Goal: Task Accomplishment & Management: Use online tool/utility

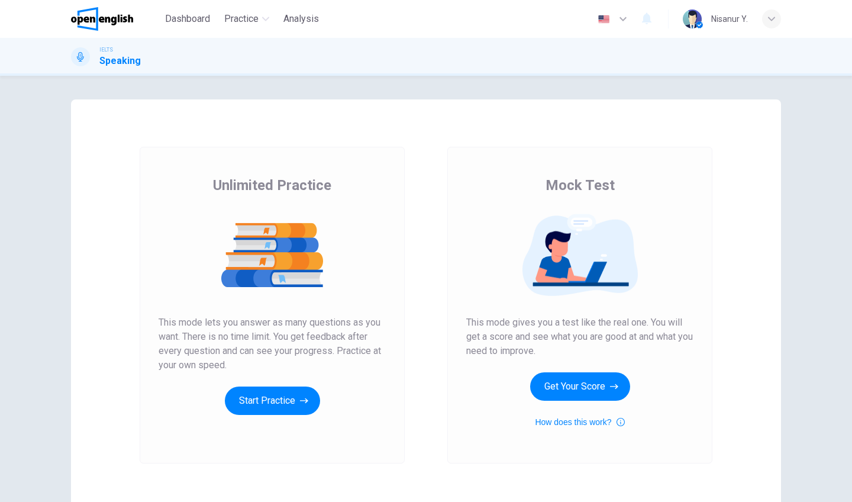
click at [571, 388] on button "Get Your Score" at bounding box center [580, 386] width 100 height 28
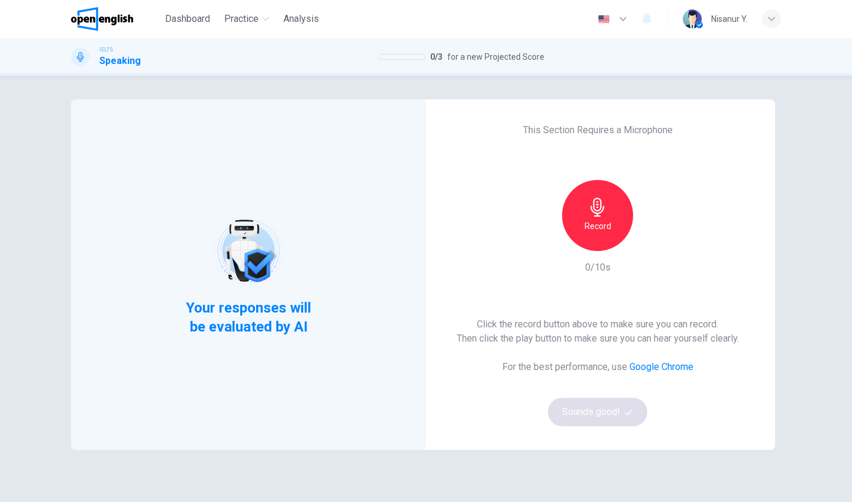
click at [594, 203] on icon "button" at bounding box center [597, 207] width 19 height 19
click at [590, 404] on button "Sounds good!" at bounding box center [597, 411] width 99 height 28
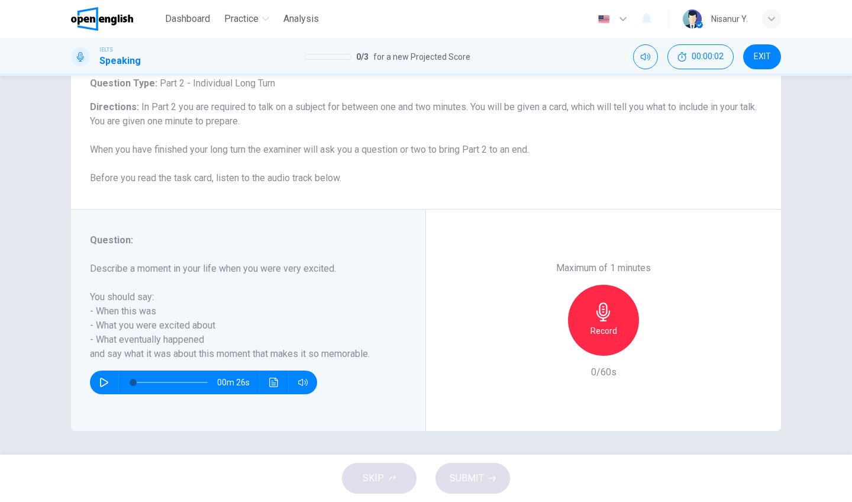
scroll to position [80, 0]
click at [620, 285] on div "Record" at bounding box center [603, 320] width 71 height 71
click at [620, 285] on div "Stop" at bounding box center [603, 320] width 71 height 71
click at [544, 341] on icon "button" at bounding box center [549, 346] width 11 height 11
click at [599, 302] on icon "button" at bounding box center [603, 311] width 19 height 19
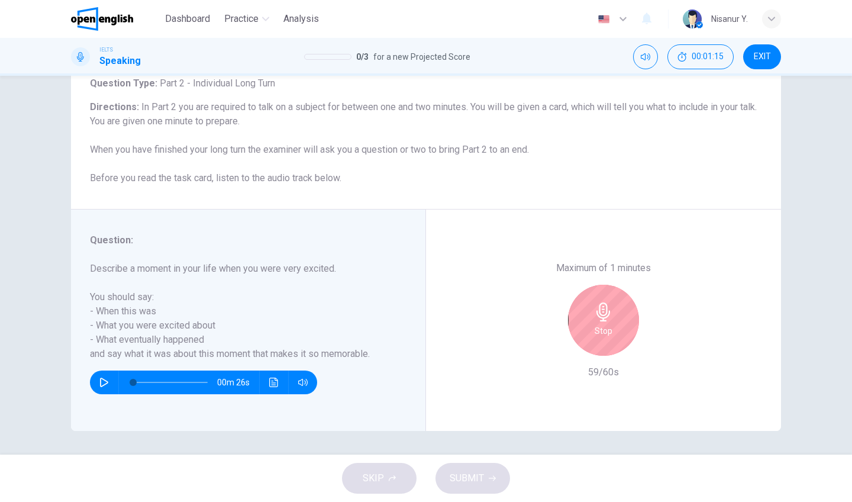
click at [599, 302] on icon "button" at bounding box center [603, 311] width 19 height 19
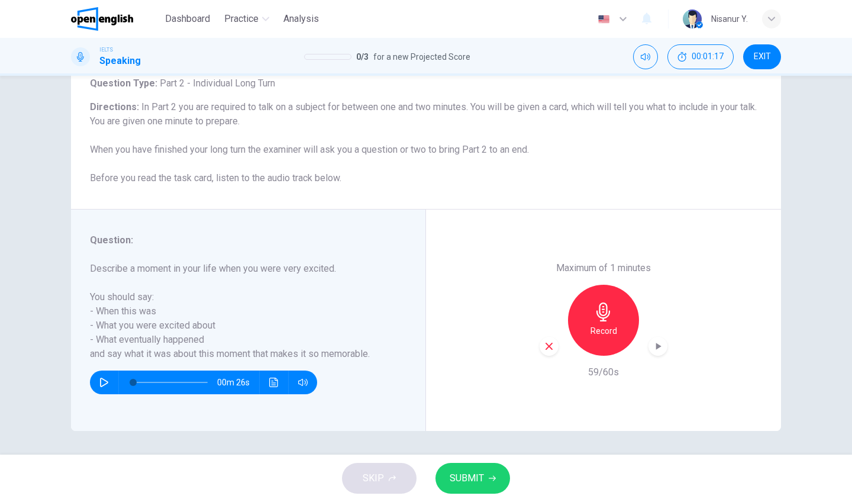
click at [477, 472] on span "SUBMIT" at bounding box center [467, 478] width 34 height 17
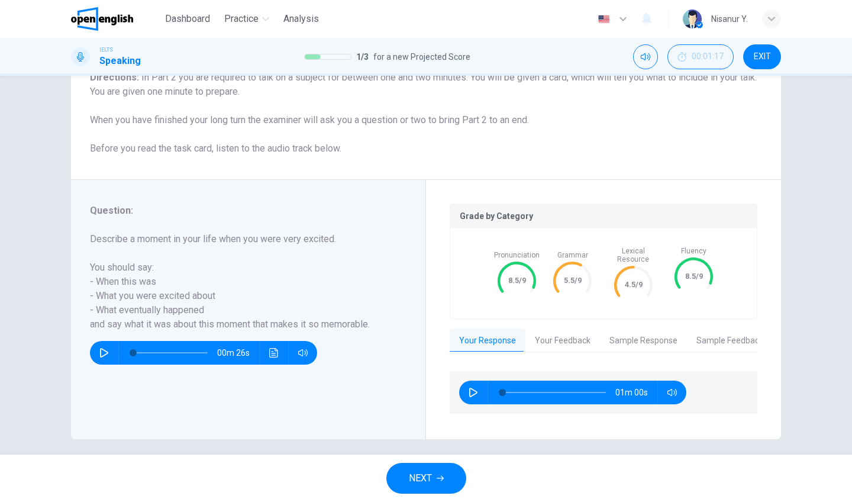
scroll to position [109, 0]
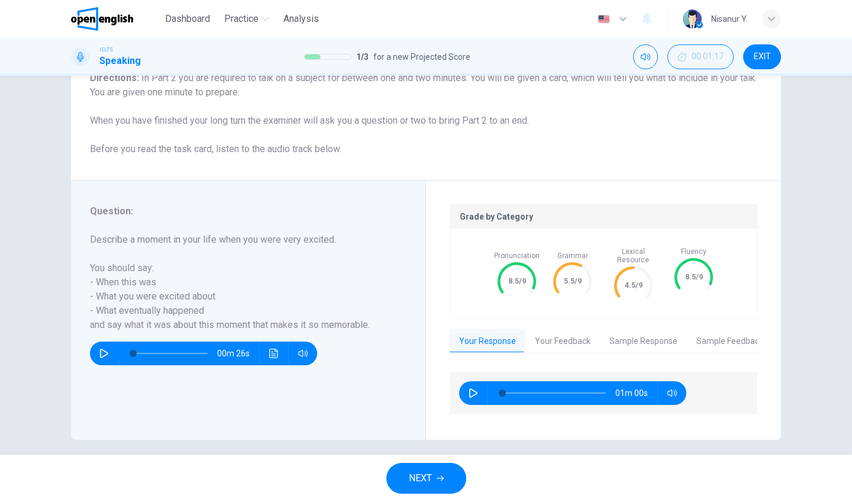
click at [413, 477] on span "NEXT" at bounding box center [420, 478] width 23 height 17
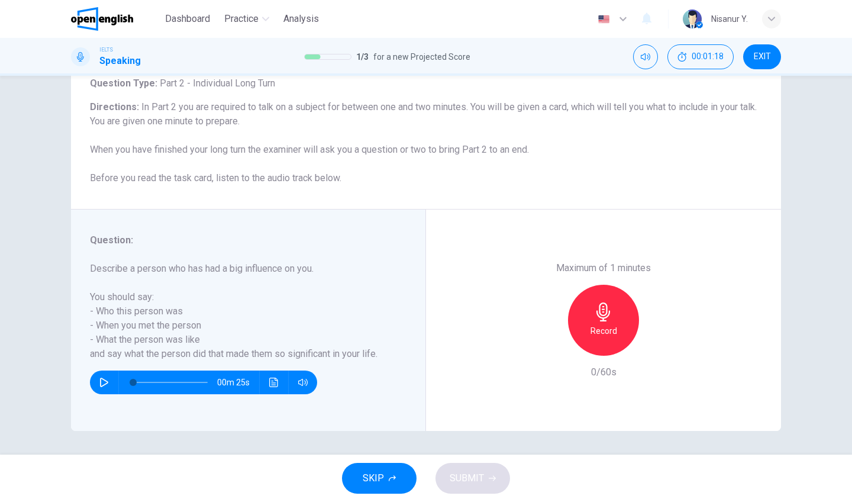
scroll to position [80, 0]
click at [603, 324] on h6 "Record" at bounding box center [603, 331] width 27 height 14
click at [603, 324] on h6 "Stop" at bounding box center [603, 331] width 18 height 14
click at [545, 341] on icon "button" at bounding box center [549, 346] width 11 height 11
click at [596, 324] on h6 "Record" at bounding box center [603, 331] width 27 height 14
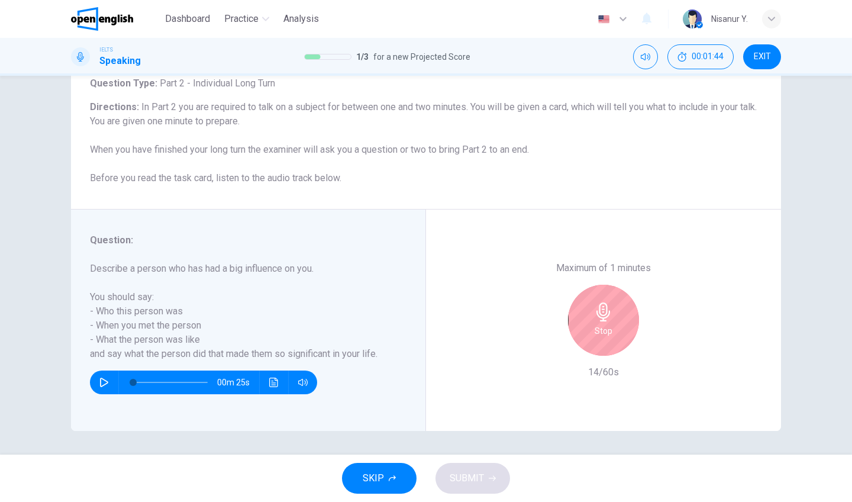
click at [596, 324] on h6 "Stop" at bounding box center [603, 331] width 18 height 14
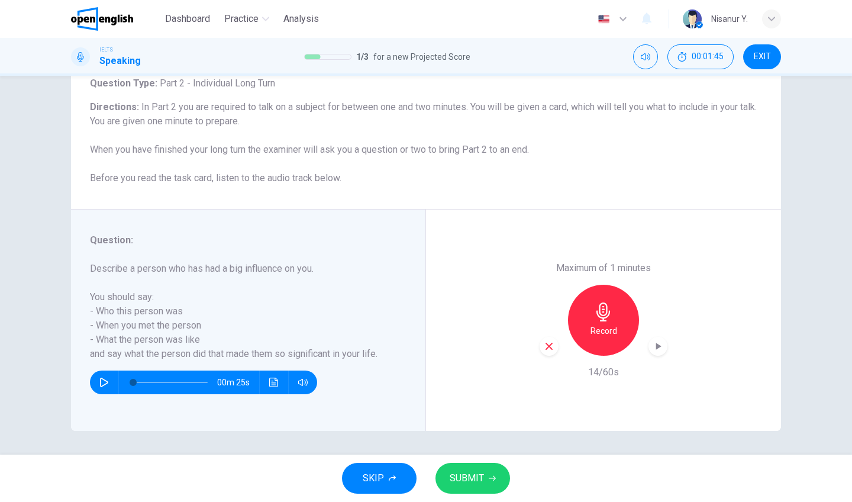
drag, startPoint x: 548, startPoint y: 320, endPoint x: 555, endPoint y: 316, distance: 7.4
click at [548, 341] on icon "button" at bounding box center [549, 346] width 11 height 11
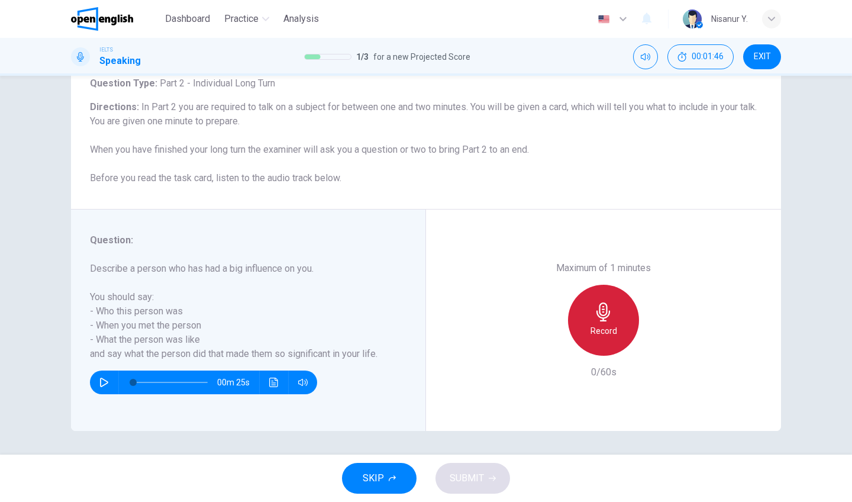
click at [570, 306] on div "Record" at bounding box center [603, 320] width 71 height 71
click at [598, 295] on div "Stop" at bounding box center [603, 320] width 71 height 71
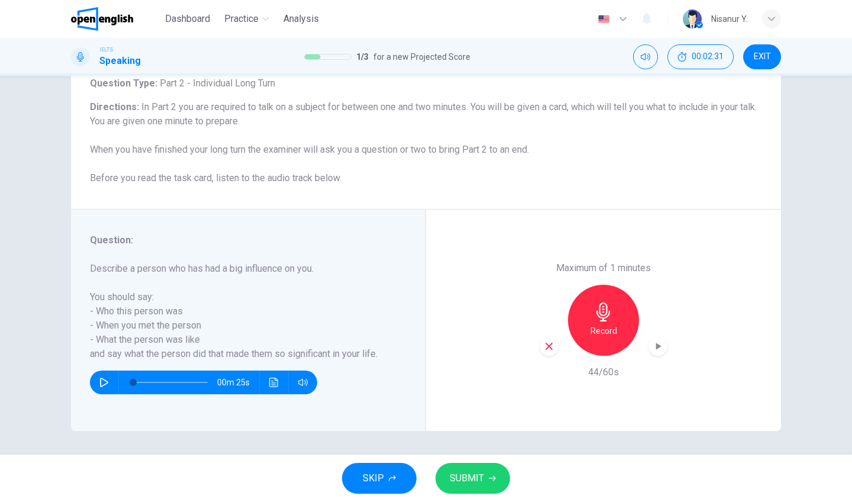
click at [455, 474] on span "SUBMIT" at bounding box center [467, 478] width 34 height 17
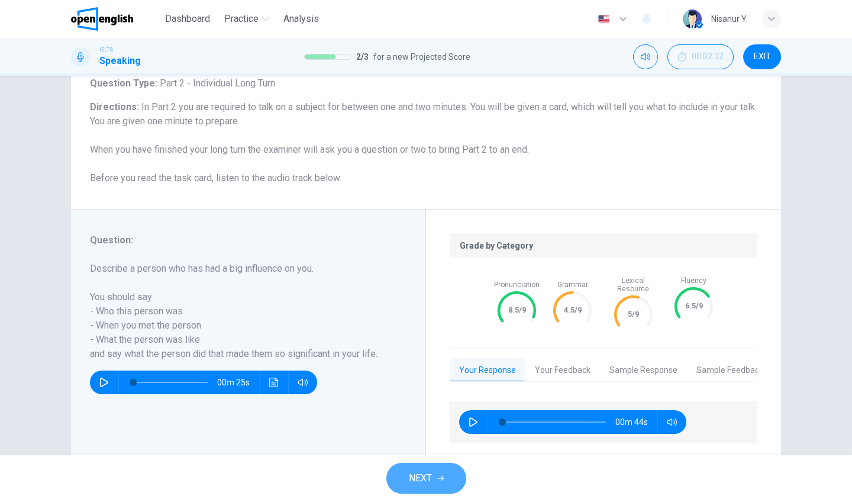
click at [450, 490] on button "NEXT" at bounding box center [426, 478] width 80 height 31
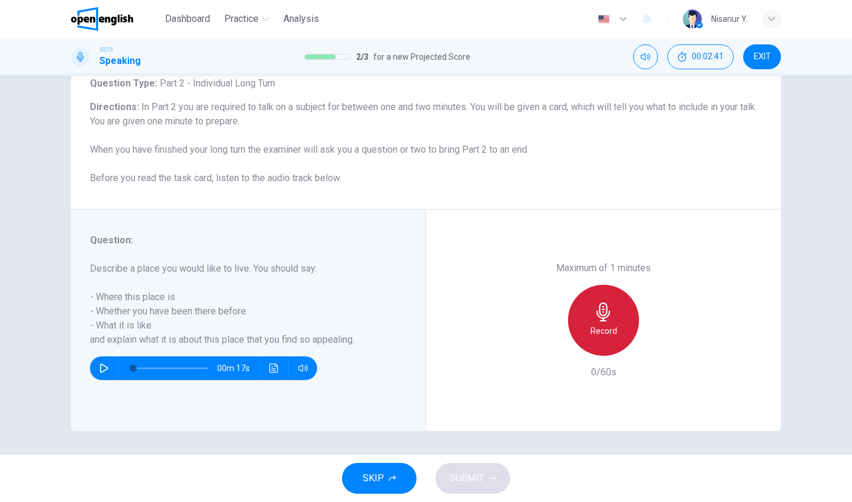
click at [595, 324] on h6 "Record" at bounding box center [603, 331] width 27 height 14
click at [594, 302] on icon "button" at bounding box center [603, 311] width 19 height 19
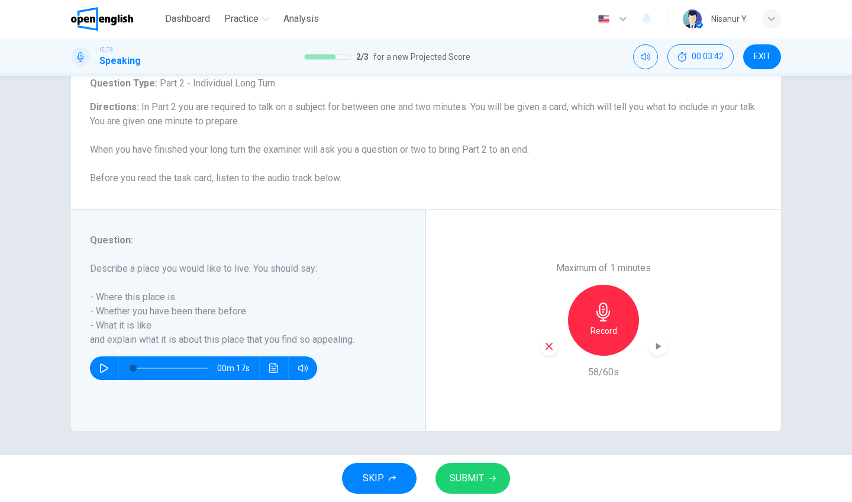
click at [457, 489] on button "SUBMIT" at bounding box center [472, 478] width 75 height 31
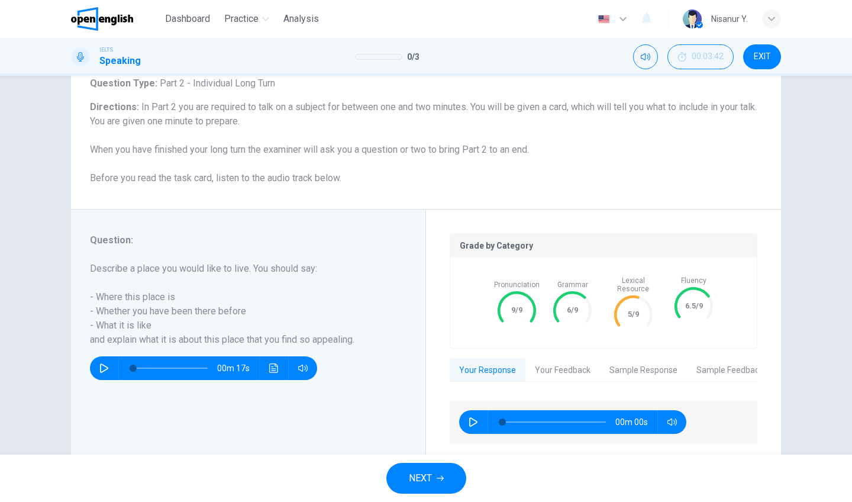
scroll to position [0, 0]
